Goal: Task Accomplishment & Management: Use online tool/utility

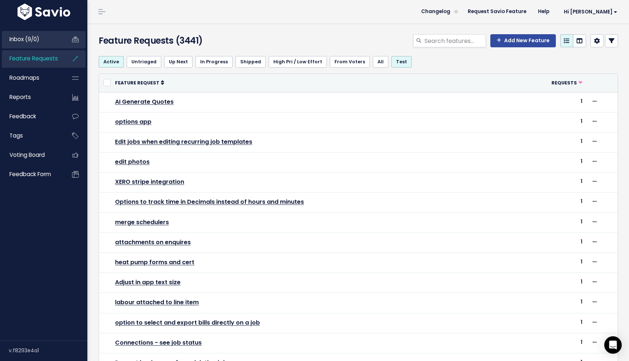
click at [23, 36] on span "Inbox (9/0)" at bounding box center [24, 39] width 30 height 8
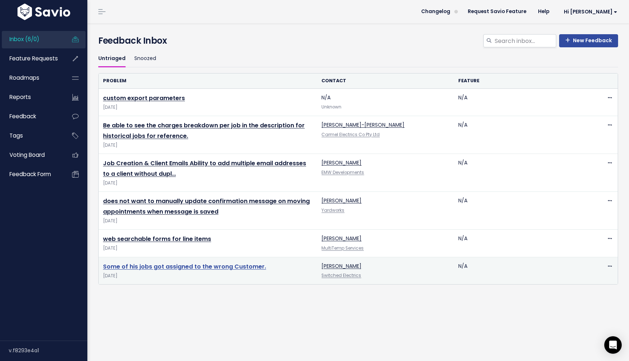
click at [185, 266] on link "Some of his jobs got assigned to the wrong Customer." at bounding box center [184, 267] width 163 height 8
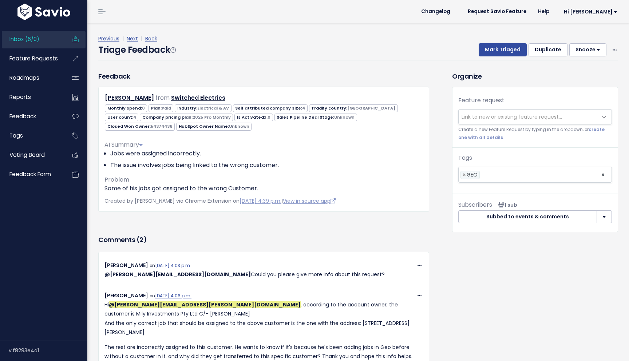
scroll to position [84, 0]
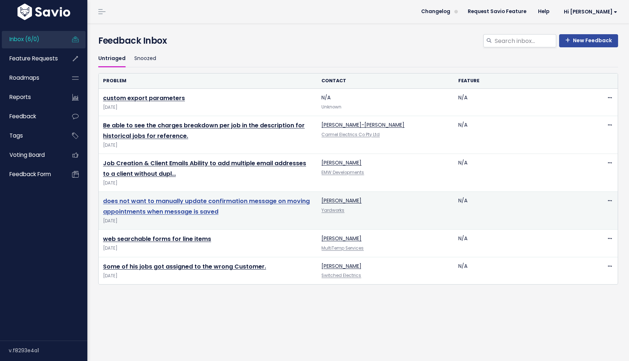
click at [185, 205] on link "does not want to manually update confirmation message on moving appointments wh…" at bounding box center [206, 206] width 207 height 19
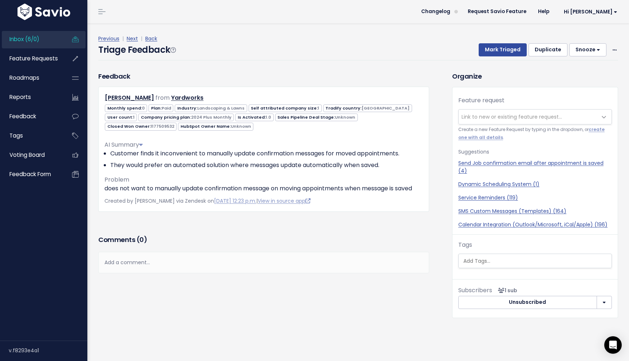
click at [233, 235] on h3 "Comments ( 0 )" at bounding box center [263, 240] width 331 height 10
click at [134, 42] on link "Next" at bounding box center [132, 38] width 11 height 7
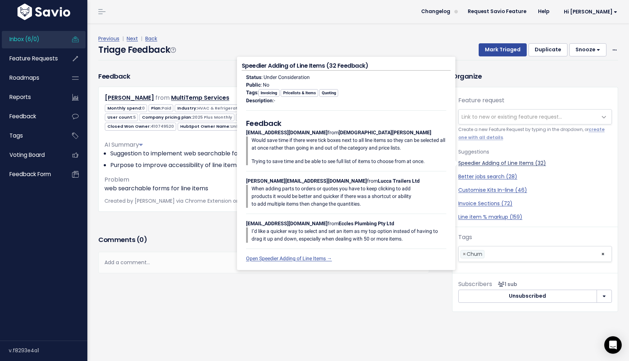
click at [482, 165] on link "Speedier Adding of Line Items (32)" at bounding box center [536, 164] width 154 height 8
select select "14152"
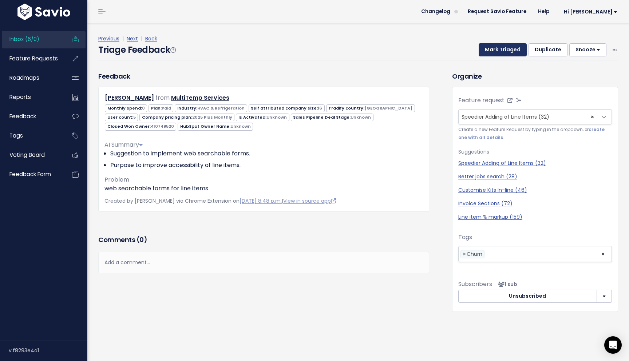
click at [508, 54] on button "Mark Triaged" at bounding box center [503, 49] width 48 height 13
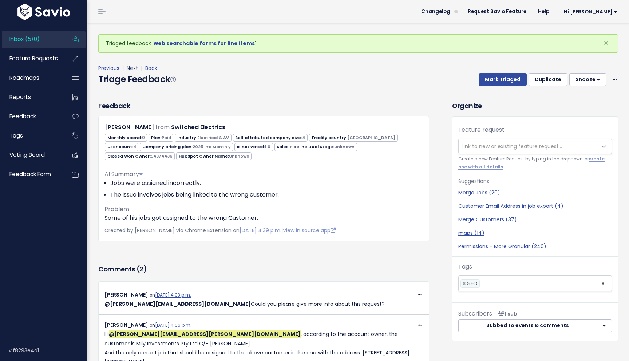
click at [134, 68] on link "Next" at bounding box center [132, 67] width 11 height 7
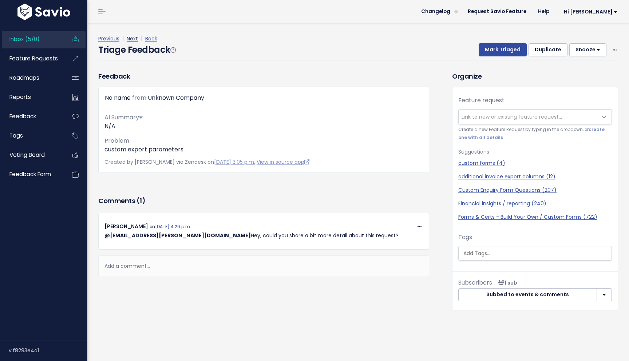
click at [133, 40] on link "Next" at bounding box center [132, 38] width 11 height 7
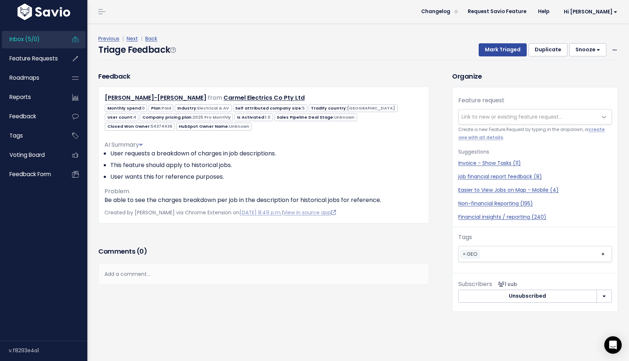
click at [237, 252] on h3 "Comments ( 0 )" at bounding box center [263, 252] width 331 height 10
